Goal: Transaction & Acquisition: Purchase product/service

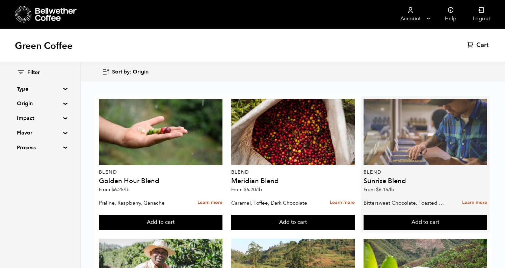
click at [410, 128] on div at bounding box center [426, 132] width 124 height 66
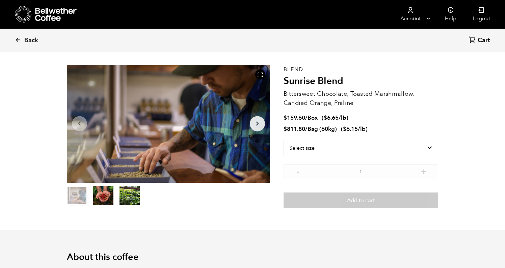
scroll to position [294, 359]
drag, startPoint x: 393, startPoint y: 145, endPoint x: 18, endPoint y: 38, distance: 389.3
click at [18, 45] on link "Back" at bounding box center [36, 40] width 42 height 23
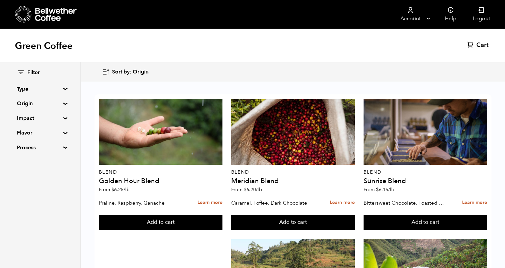
scroll to position [822, 0]
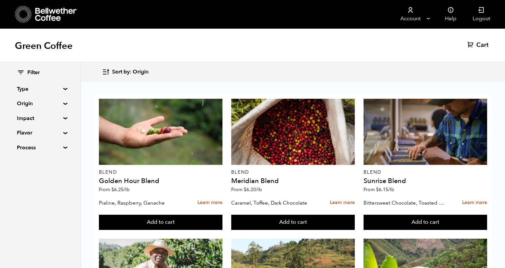
click at [34, 102] on summary "Origin" at bounding box center [40, 104] width 47 height 8
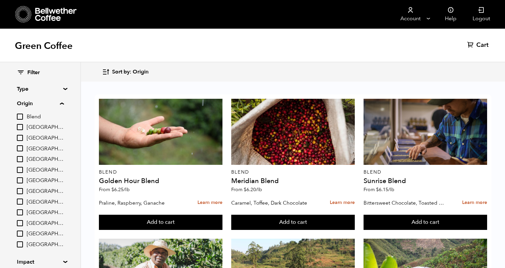
click at [34, 102] on summary "Origin" at bounding box center [40, 104] width 47 height 8
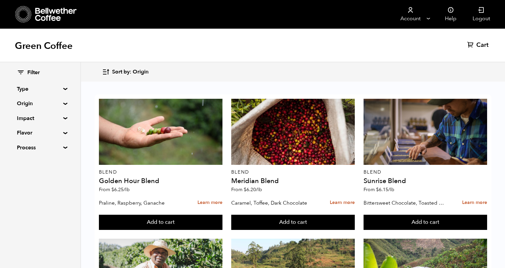
scroll to position [0, 0]
